Goal: Task Accomplishment & Management: Use online tool/utility

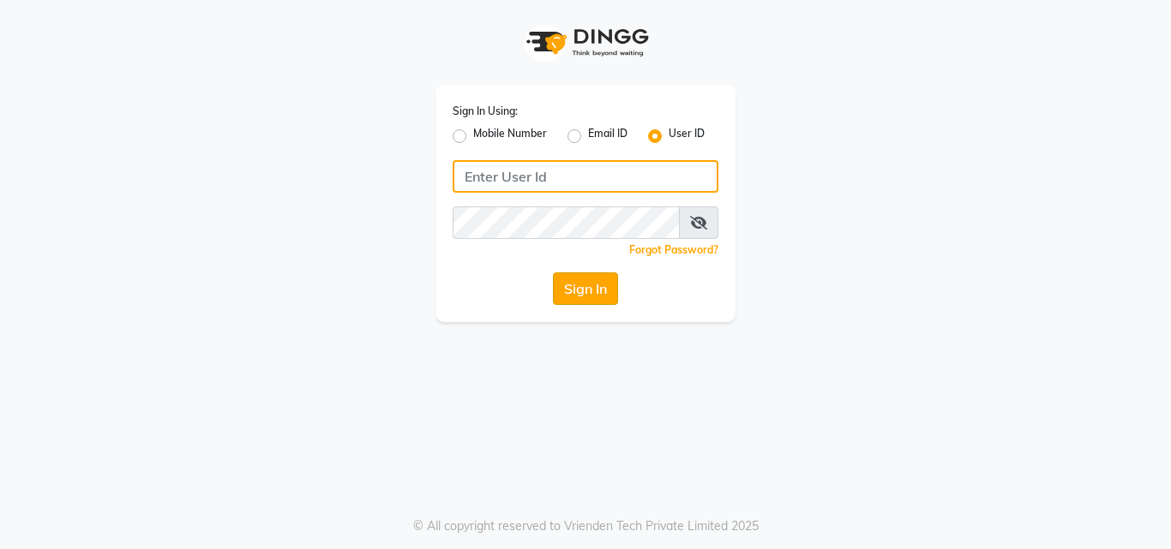
type input "riya"
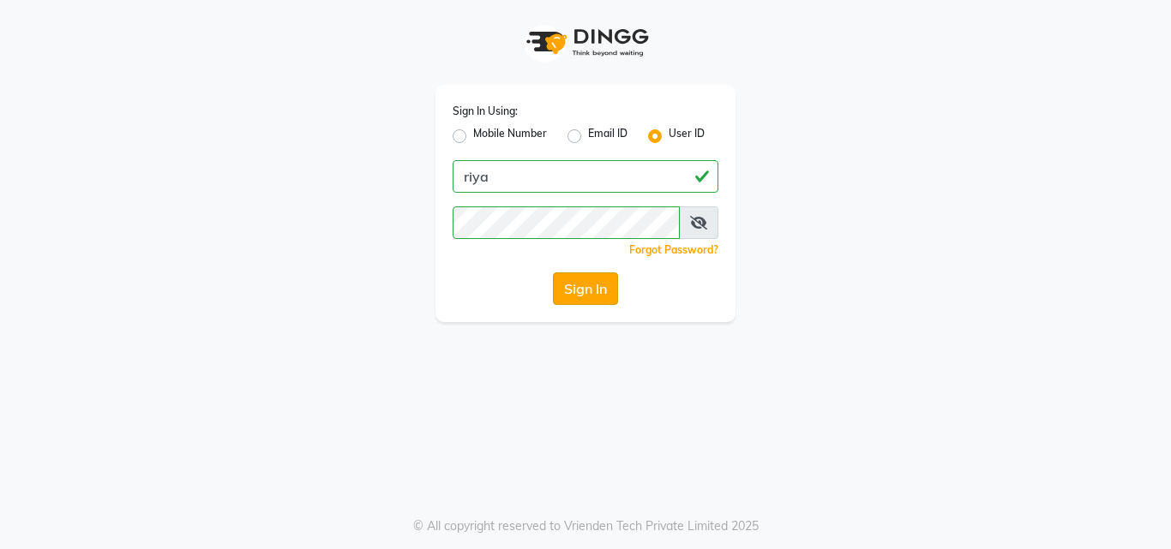
click at [566, 286] on button "Sign In" at bounding box center [585, 289] width 65 height 33
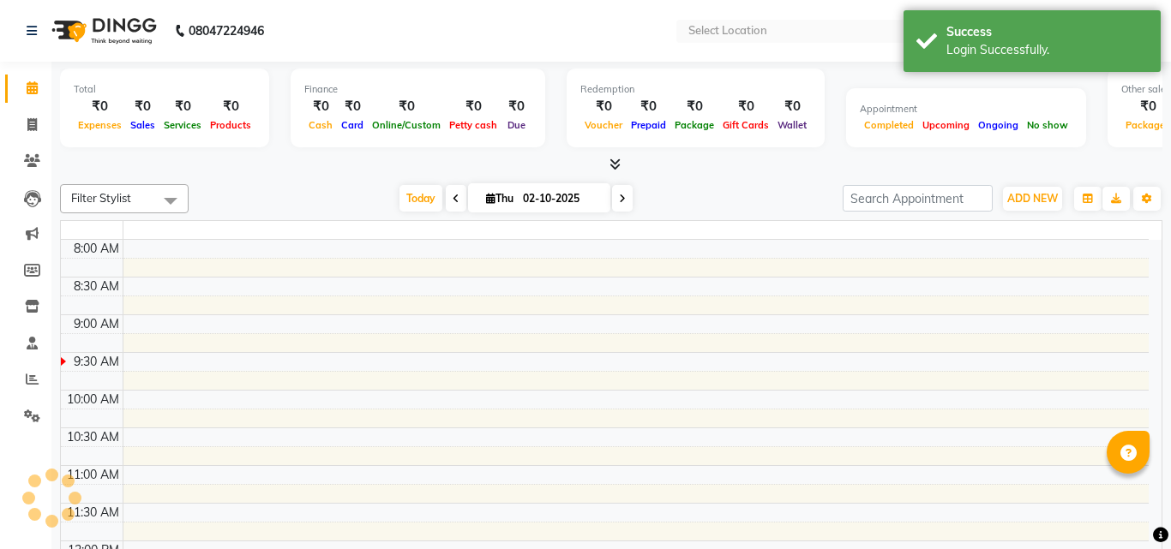
select select "en"
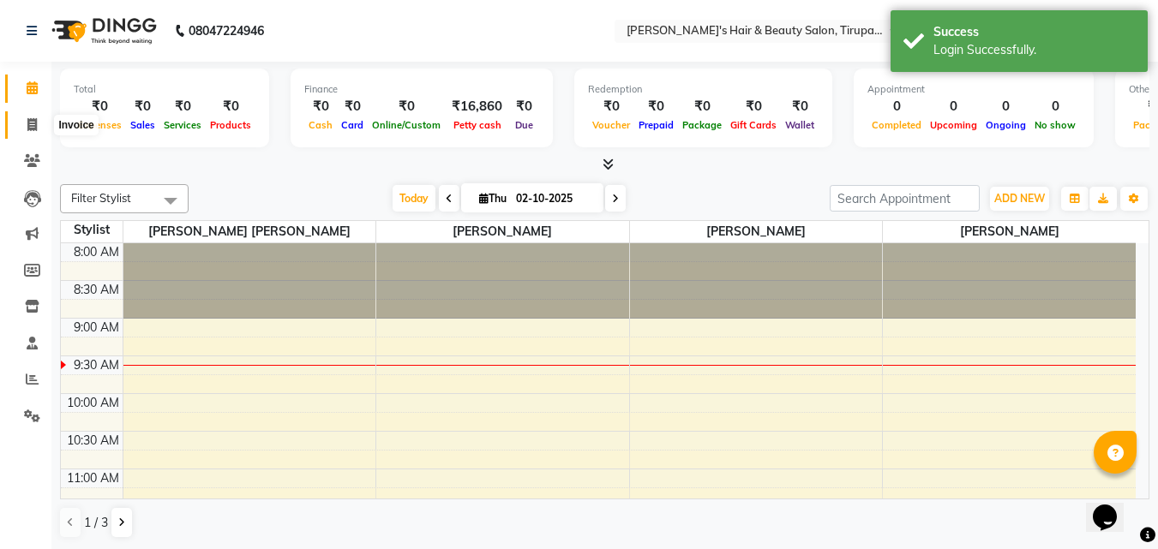
click at [34, 116] on span at bounding box center [32, 126] width 30 height 20
select select "5401"
select select "service"
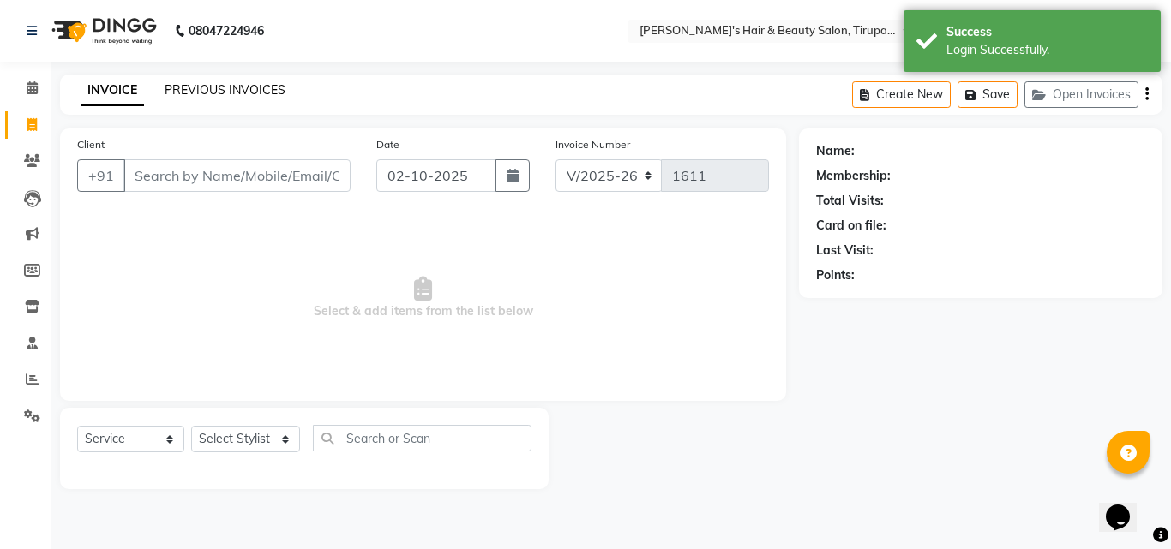
click at [213, 85] on link "PREVIOUS INVOICES" at bounding box center [225, 89] width 121 height 15
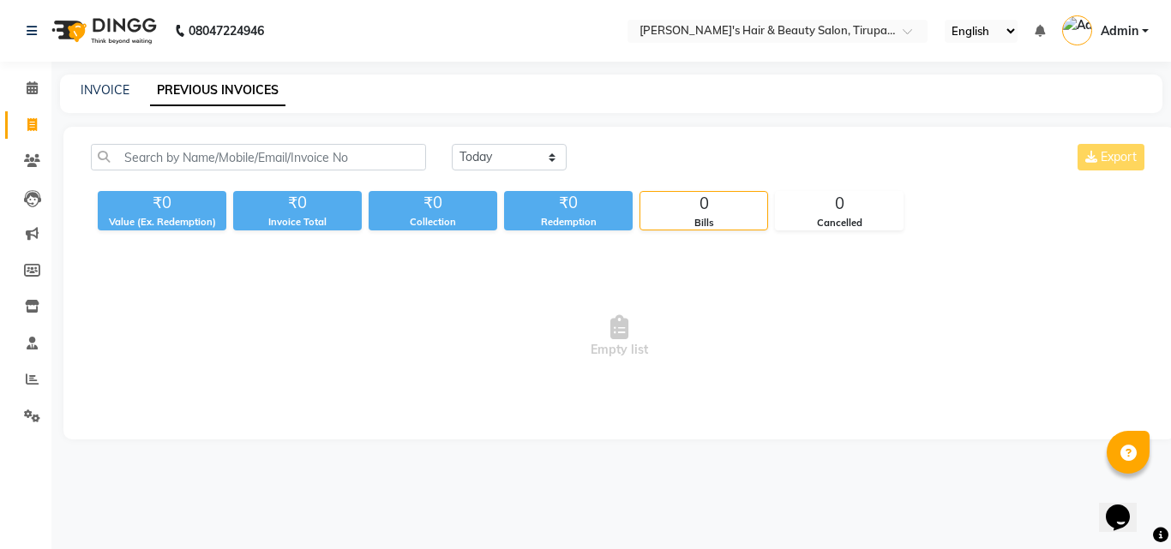
click at [77, 87] on div "INVOICE PREVIOUS INVOICES" at bounding box center [600, 90] width 1081 height 18
click at [91, 83] on link "INVOICE" at bounding box center [105, 89] width 49 height 15
select select "service"
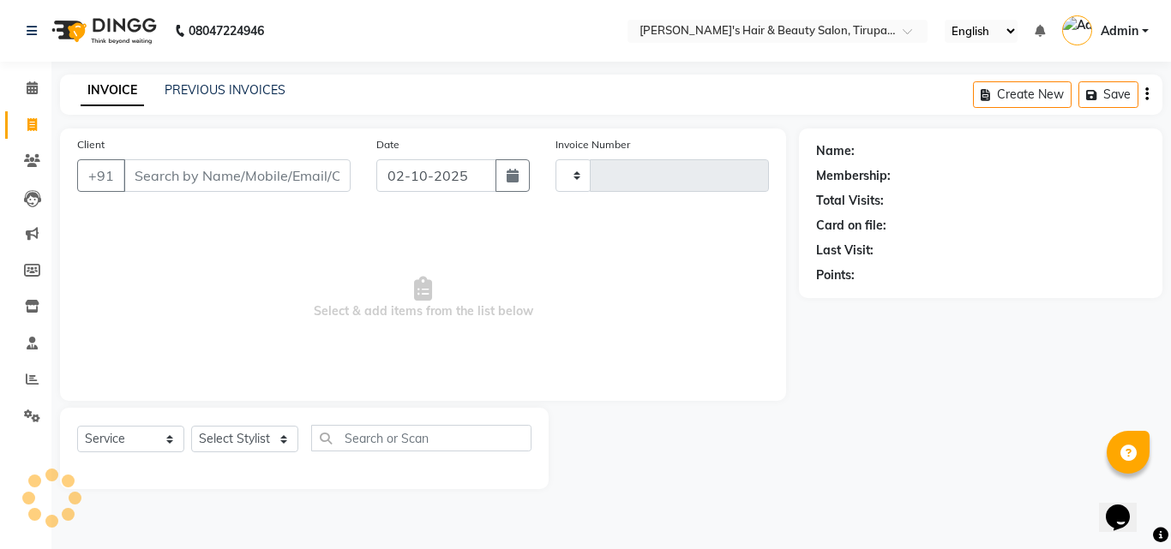
type input "1611"
select select "5401"
